Goal: Use online tool/utility: Utilize a website feature to perform a specific function

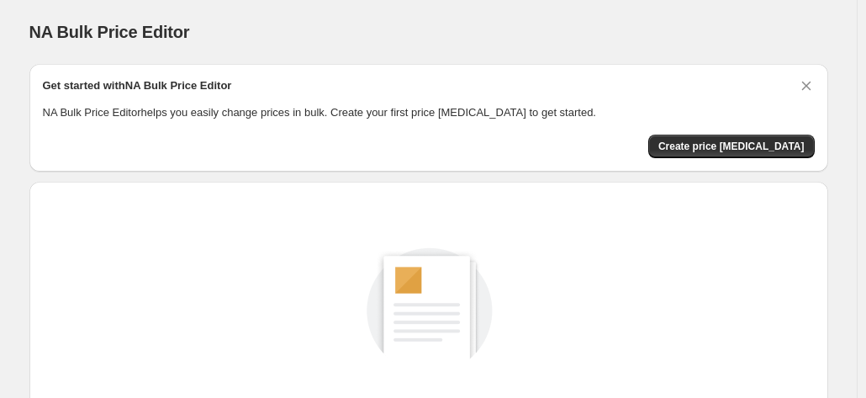
scroll to position [231, 0]
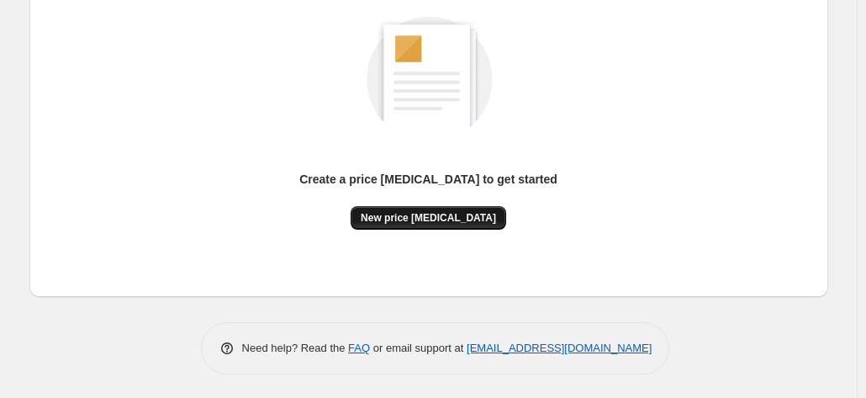
click at [444, 219] on span "New price [MEDICAL_DATA]" at bounding box center [428, 217] width 135 height 13
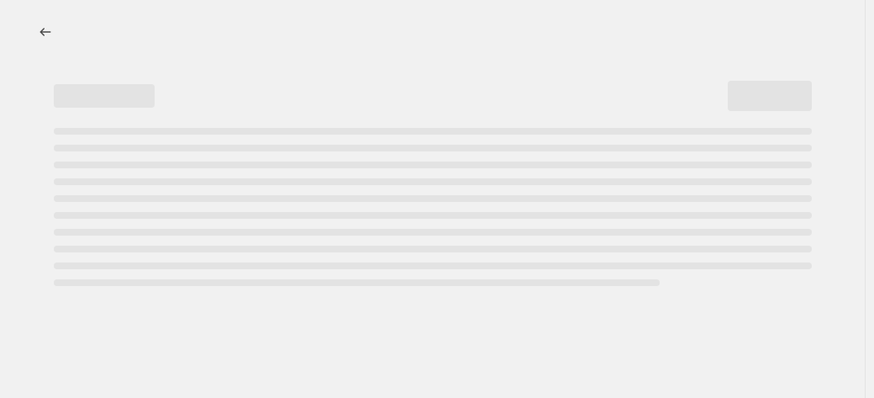
select select "percentage"
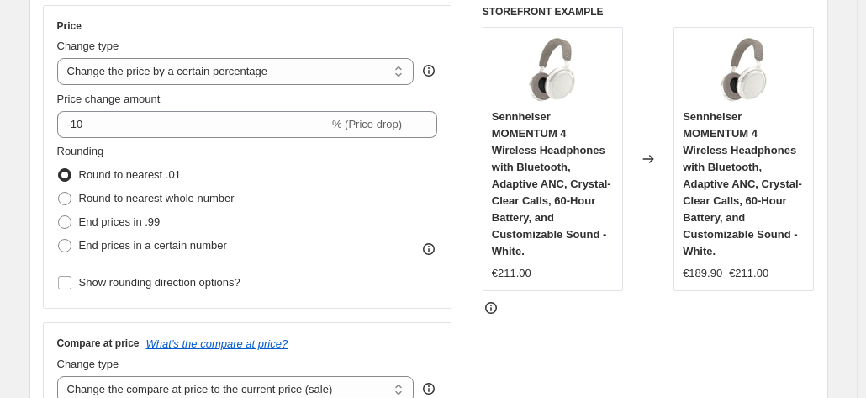
scroll to position [292, 0]
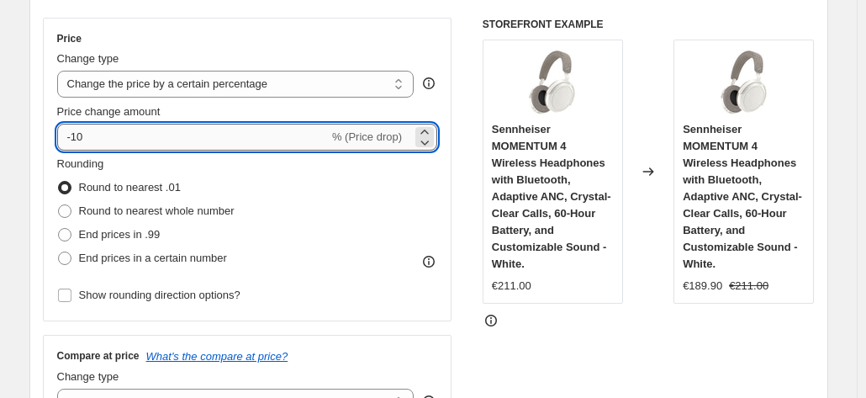
click at [242, 131] on input "-10" at bounding box center [193, 137] width 272 height 27
type input "-1"
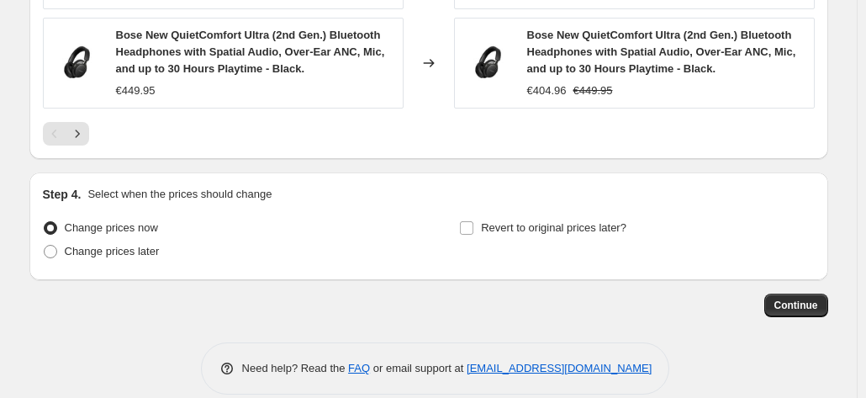
scroll to position [1407, 0]
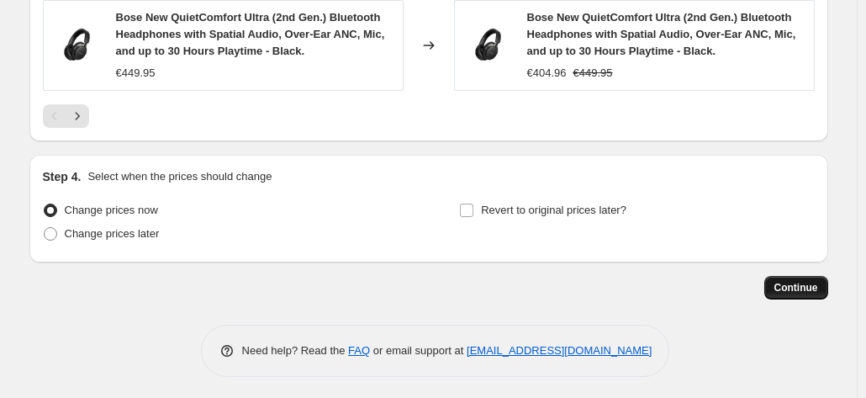
type input "-35"
click at [812, 281] on span "Continue" at bounding box center [796, 287] width 44 height 13
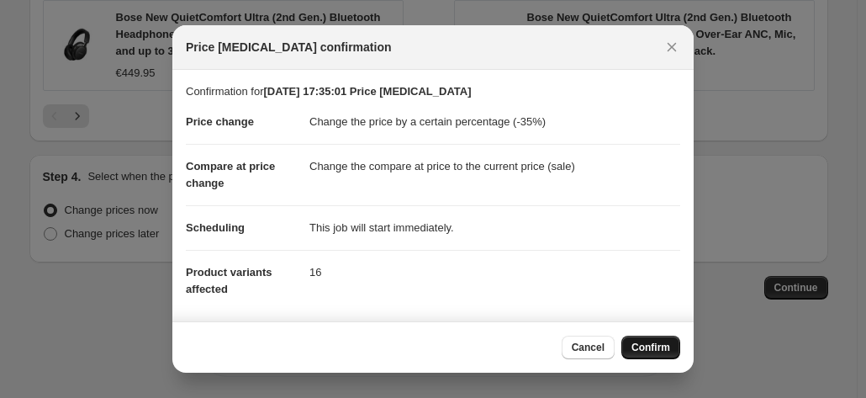
click at [646, 349] on span "Confirm" at bounding box center [650, 347] width 39 height 13
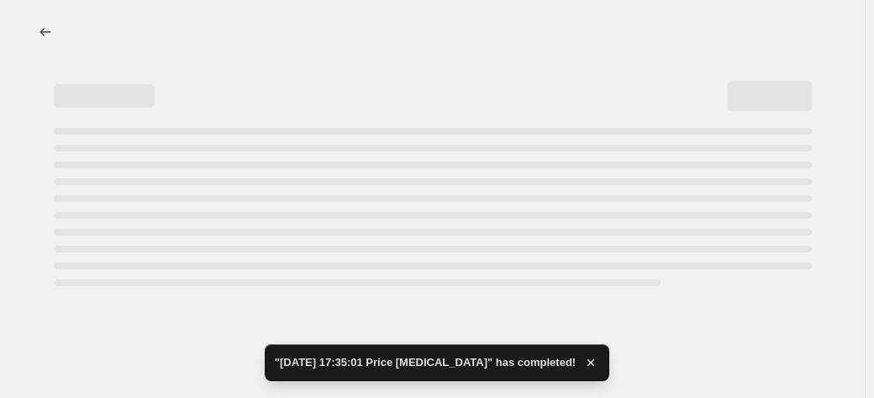
select select "percentage"
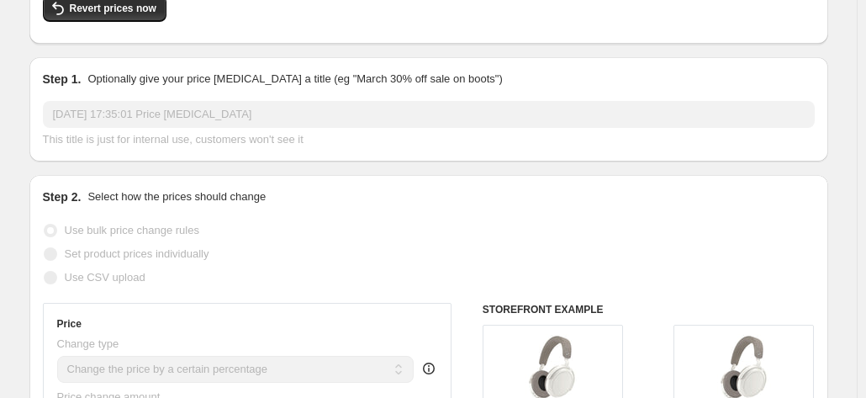
scroll to position [185, 0]
